Goal: Information Seeking & Learning: Learn about a topic

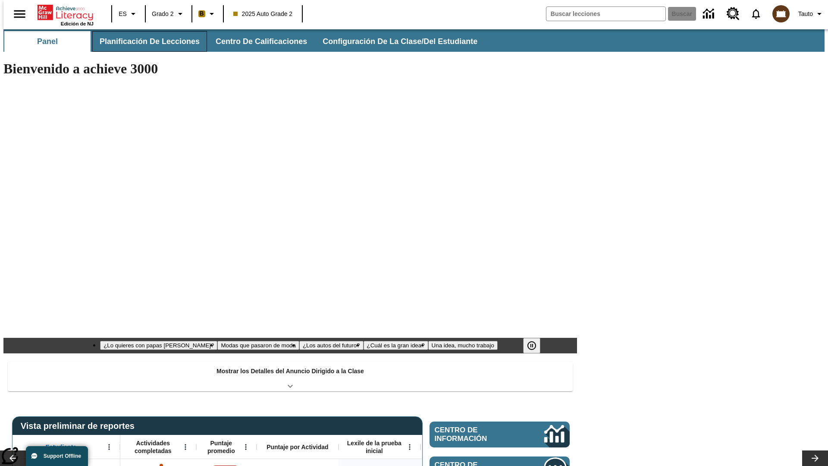
click at [144, 41] on button "Planificación de lecciones" at bounding box center [149, 41] width 115 height 21
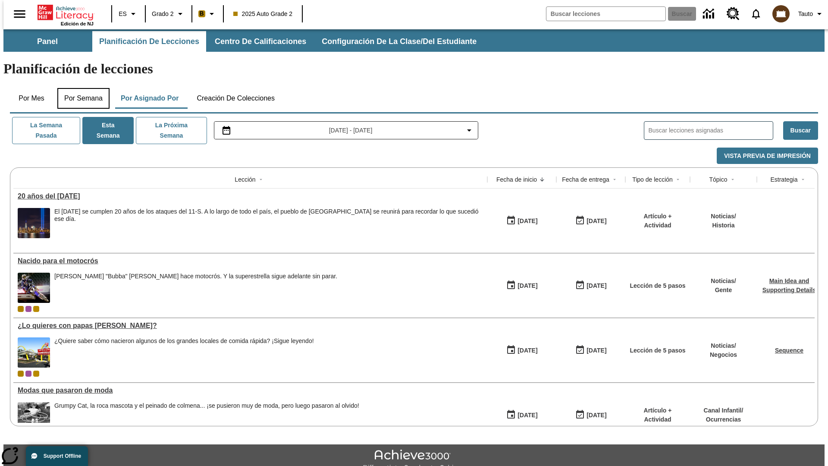
click at [81, 88] on button "Por semana" at bounding box center [83, 98] width 52 height 21
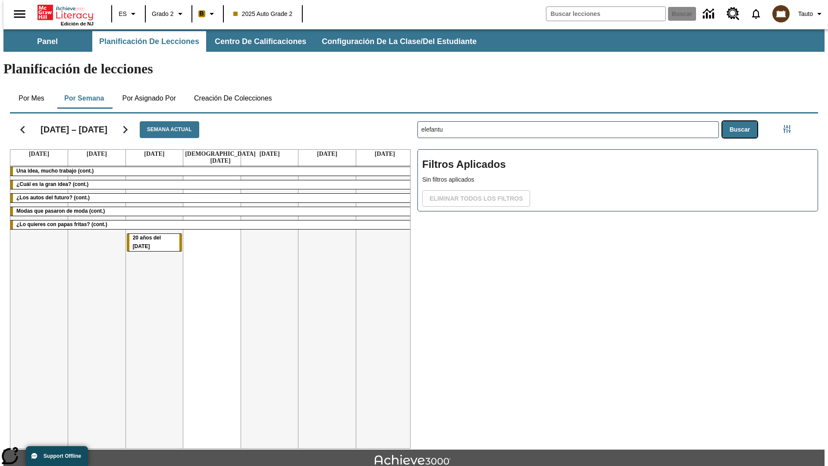
click at [741, 121] on button "Buscar" at bounding box center [739, 129] width 35 height 17
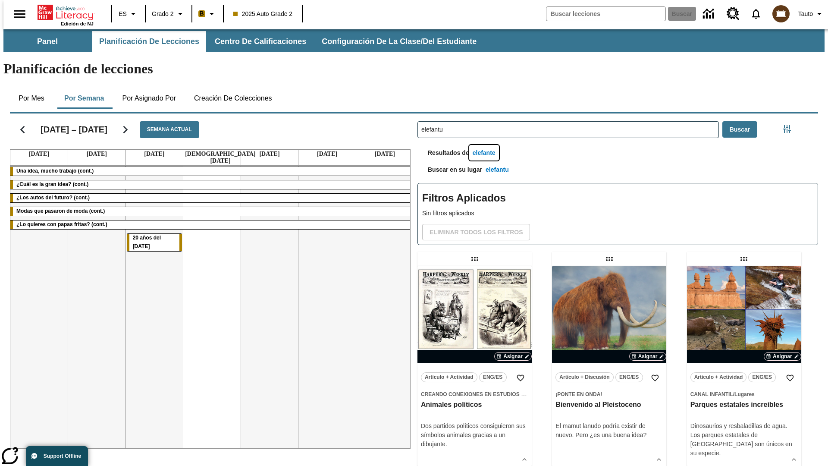
click at [485, 145] on button "elefante" at bounding box center [484, 153] width 30 height 16
type input "elefante"
